Goal: Task Accomplishment & Management: Manage account settings

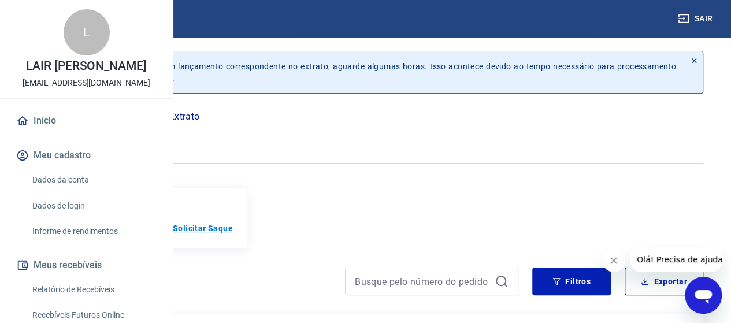
click at [233, 231] on p "Solicitar Saque" at bounding box center [203, 228] width 60 height 12
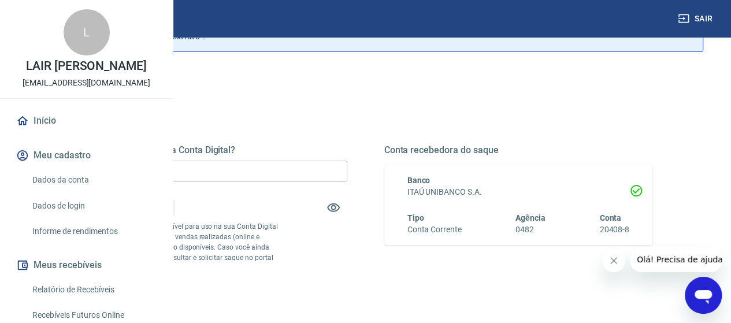
scroll to position [116, 0]
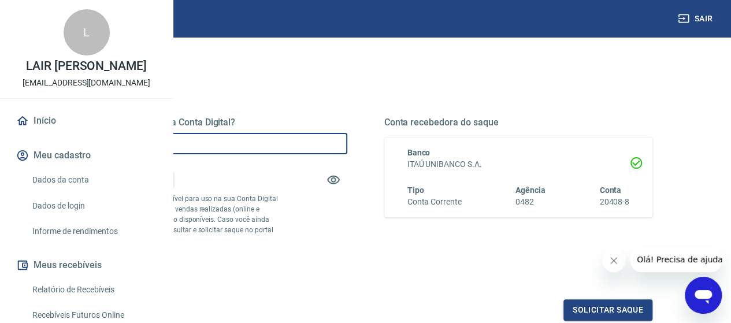
drag, startPoint x: 284, startPoint y: 146, endPoint x: 22, endPoint y: 139, distance: 262.4
click at [22, 139] on div "Sair L LAIR [PERSON_NAME] ASSIS [EMAIL_ADDRESS][DOMAIN_NAME] Início Meu cadastr…" at bounding box center [365, 45] width 731 height 323
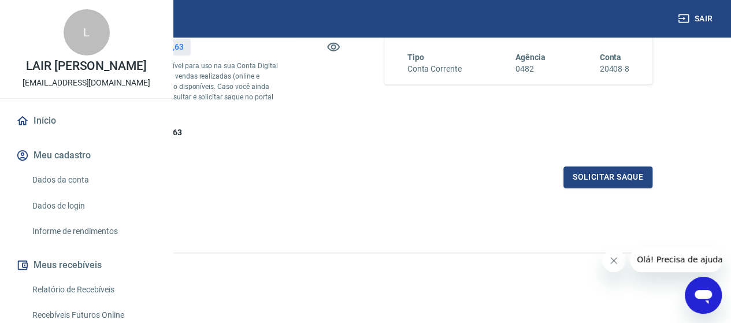
scroll to position [268, 0]
type input "R$ 7.000,00"
click at [569, 177] on button "Solicitar saque" at bounding box center [607, 176] width 89 height 21
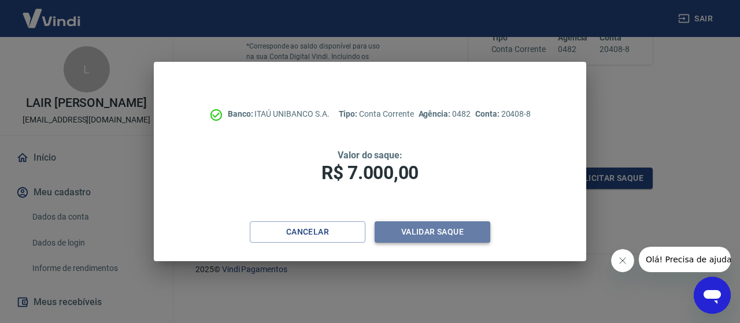
click at [440, 231] on button "Validar saque" at bounding box center [432, 231] width 116 height 21
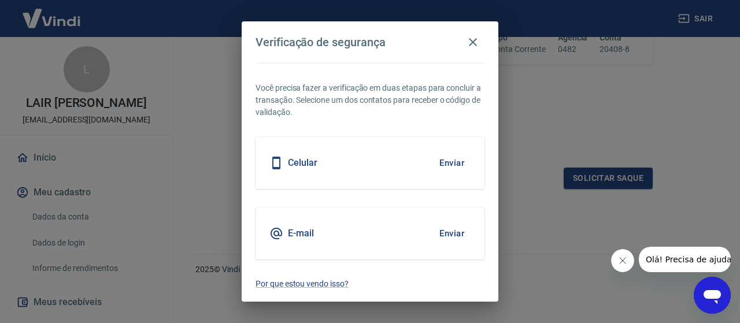
click at [456, 158] on button "Enviar" at bounding box center [452, 163] width 38 height 24
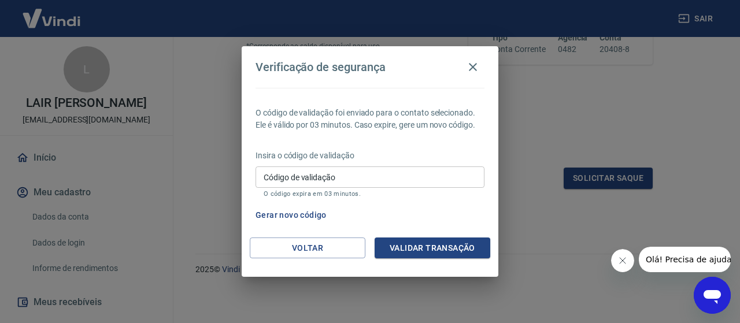
click at [407, 180] on input "Código de validação" at bounding box center [369, 176] width 229 height 21
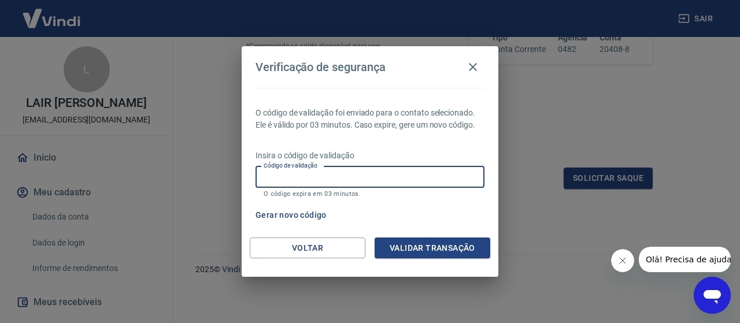
drag, startPoint x: 307, startPoint y: 172, endPoint x: 315, endPoint y: 172, distance: 8.1
click at [307, 172] on input "Código de validação" at bounding box center [369, 176] width 229 height 21
click at [304, 177] on input "Código de validação" at bounding box center [369, 176] width 229 height 21
click at [292, 171] on input "Código de validação" at bounding box center [369, 176] width 229 height 21
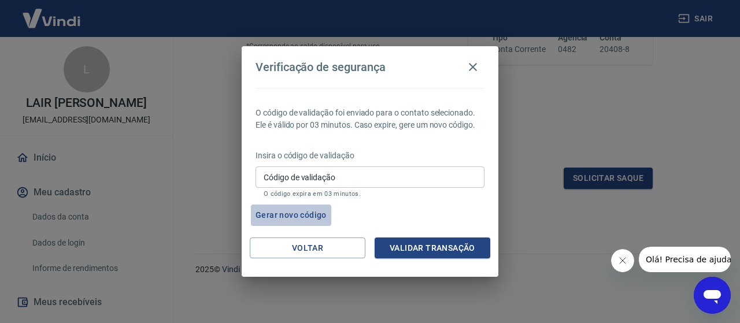
click at [304, 214] on button "Gerar novo código" at bounding box center [291, 215] width 80 height 21
click at [301, 214] on button "Gerar novo código" at bounding box center [291, 215] width 80 height 21
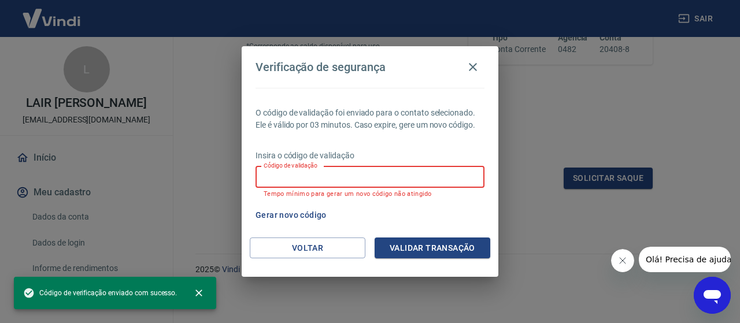
click at [375, 169] on input "Código de validação" at bounding box center [369, 176] width 229 height 21
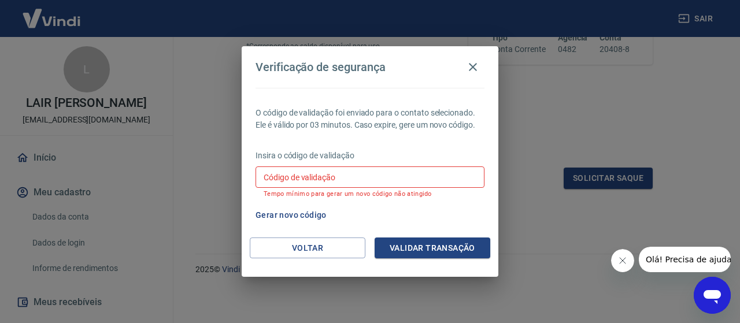
click at [276, 173] on div "Código de validação Código de validação Tempo mínimo para gerar um novo código …" at bounding box center [369, 181] width 229 height 31
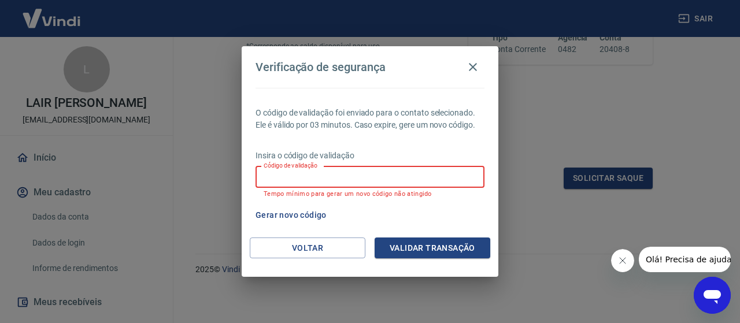
click at [291, 173] on input "Código de validação" at bounding box center [369, 176] width 229 height 21
click at [313, 252] on button "Voltar" at bounding box center [308, 247] width 116 height 21
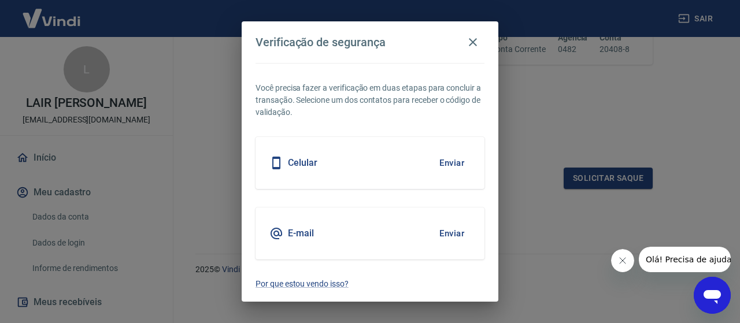
click at [340, 227] on div "E-mail Enviar" at bounding box center [369, 233] width 229 height 52
click at [454, 234] on button "Enviar" at bounding box center [452, 233] width 38 height 24
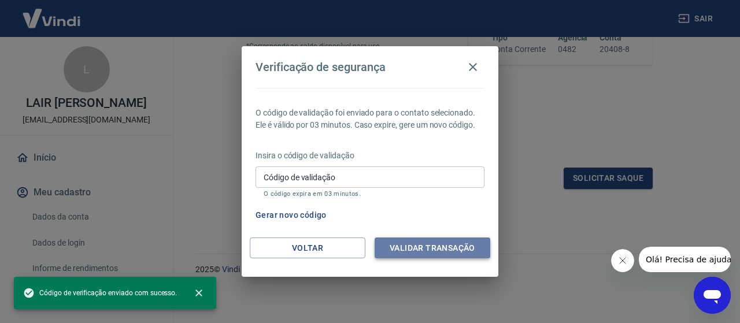
click at [415, 248] on button "Validar transação" at bounding box center [432, 247] width 116 height 21
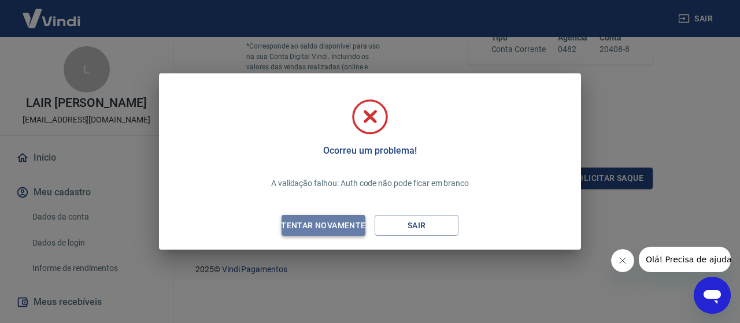
click at [359, 224] on div "Tentar novamente" at bounding box center [323, 225] width 112 height 14
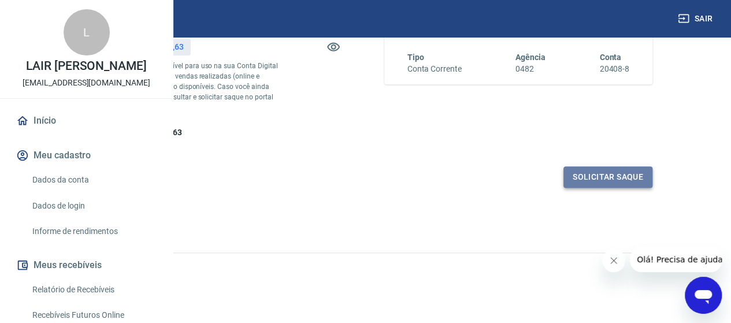
click at [587, 174] on button "Solicitar saque" at bounding box center [607, 176] width 89 height 21
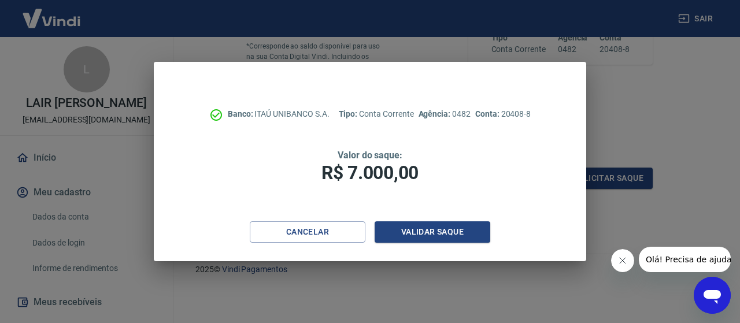
click at [426, 244] on div "Cancelar Validar saque" at bounding box center [370, 241] width 432 height 40
click at [423, 236] on button "Validar saque" at bounding box center [432, 231] width 116 height 21
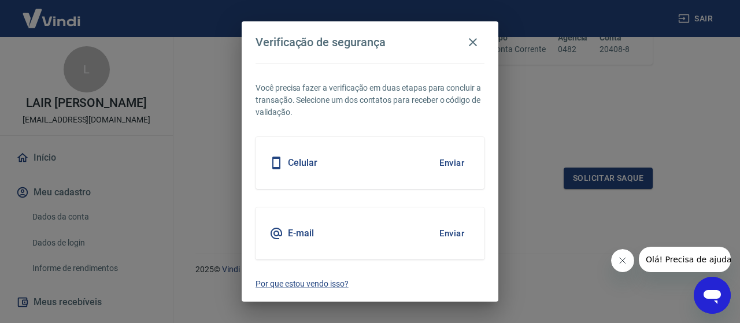
click at [324, 162] on div "Celular Enviar" at bounding box center [369, 163] width 229 height 52
click at [443, 160] on button "Enviar" at bounding box center [452, 163] width 38 height 24
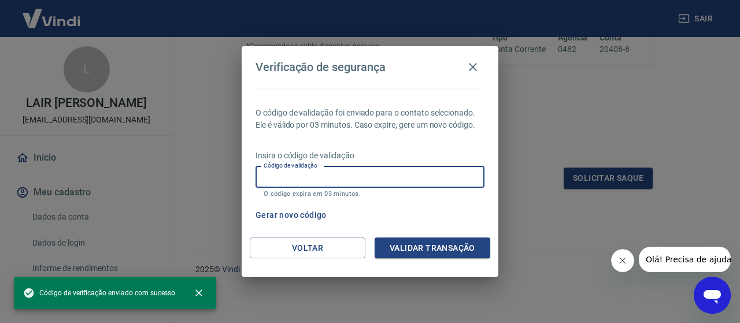
click at [330, 175] on input "Código de validação" at bounding box center [369, 176] width 229 height 21
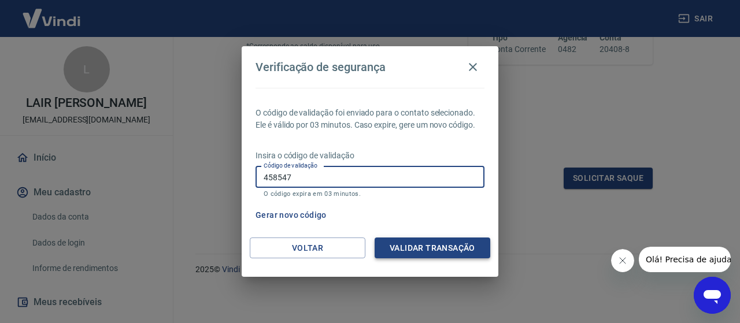
type input "458547"
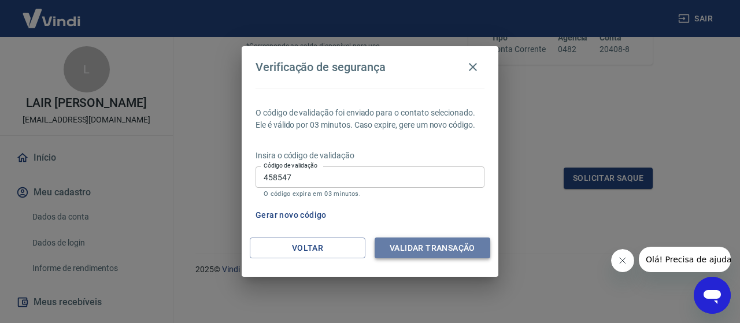
click at [403, 244] on button "Validar transação" at bounding box center [432, 247] width 116 height 21
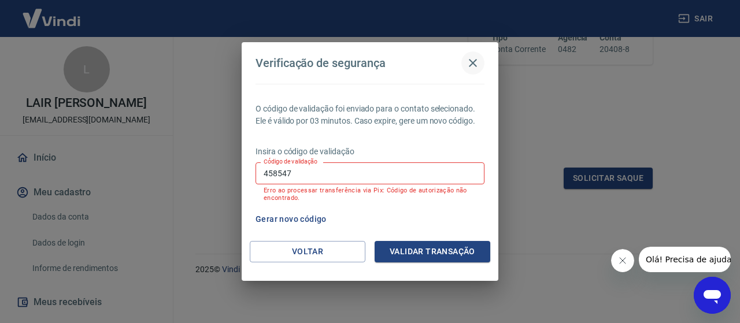
click at [467, 58] on icon "button" at bounding box center [473, 63] width 14 height 14
